Goal: Find specific page/section: Find specific page/section

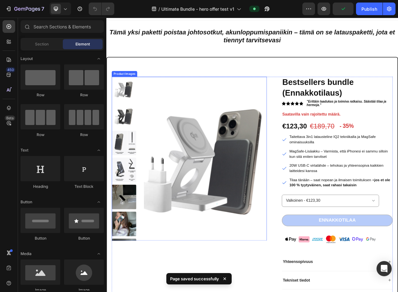
scroll to position [32, 0]
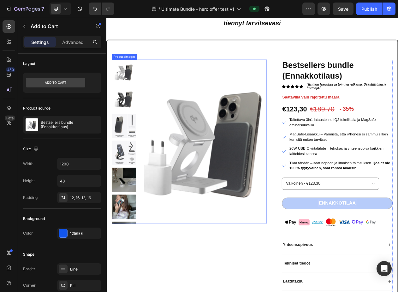
click at [295, 224] on img at bounding box center [234, 178] width 159 height 213
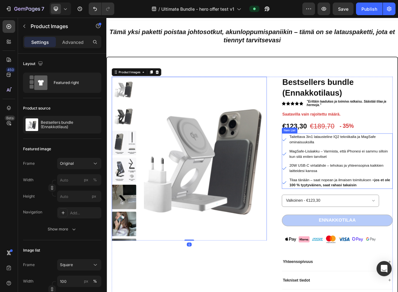
scroll to position [0, 0]
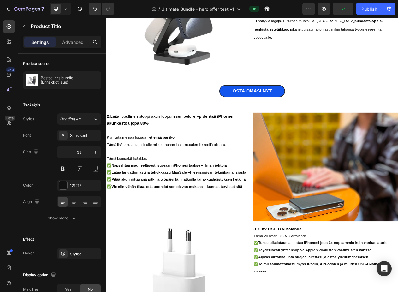
scroll to position [301, 0]
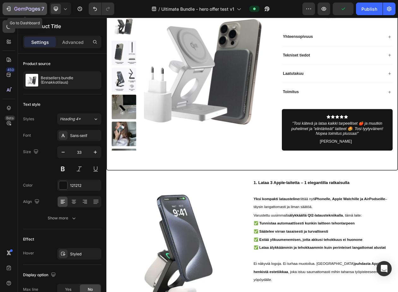
click at [17, 6] on div "7" at bounding box center [29, 9] width 30 height 8
